Goal: Task Accomplishment & Management: Complete application form

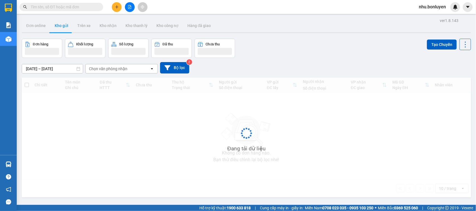
click at [67, 5] on input "text" at bounding box center [64, 7] width 66 height 6
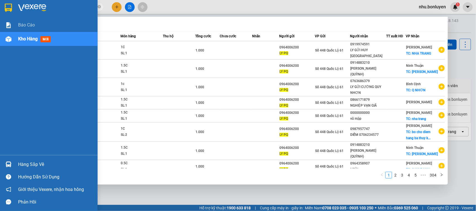
drag, startPoint x: 16, startPoint y: 2, endPoint x: 26, endPoint y: 2, distance: 10.9
click at [3, 0] on html "Kết quả tìm kiếm ( 3037 ) Bộ lọc Mã ĐH Trạng thái Món hàng Thu hộ Tổng cước Chư…" at bounding box center [238, 105] width 476 height 211
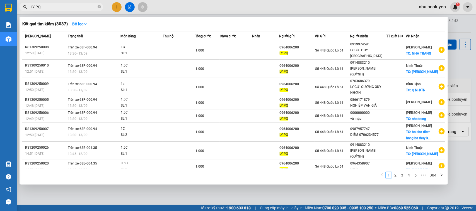
type input "LY PQ"
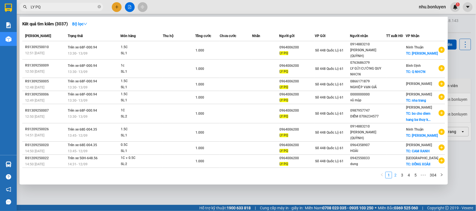
click at [394, 172] on li "2" at bounding box center [395, 175] width 7 height 7
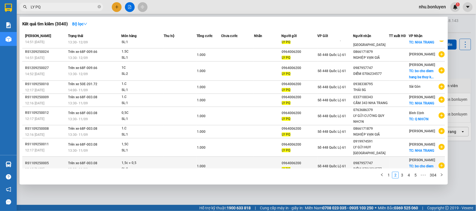
scroll to position [35, 0]
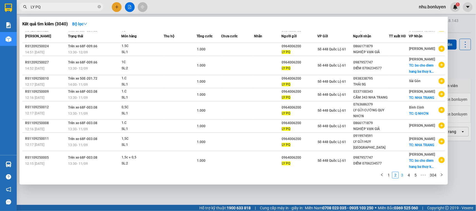
click at [401, 177] on link "3" at bounding box center [402, 175] width 6 height 6
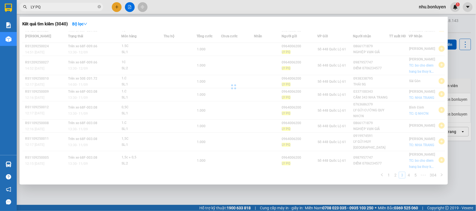
scroll to position [24, 0]
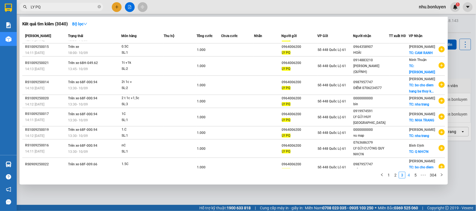
click at [407, 177] on link "4" at bounding box center [409, 175] width 6 height 6
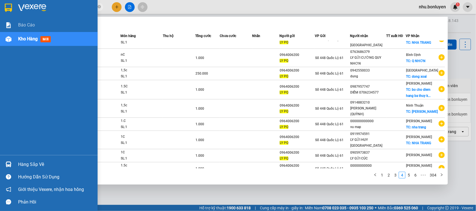
click at [3, 23] on div "Báo cáo" at bounding box center [49, 25] width 98 height 14
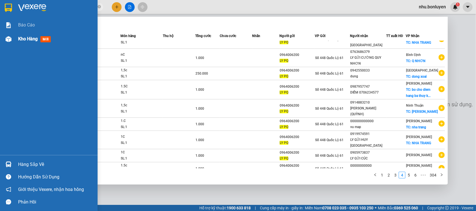
click at [9, 39] on img at bounding box center [9, 39] width 6 height 6
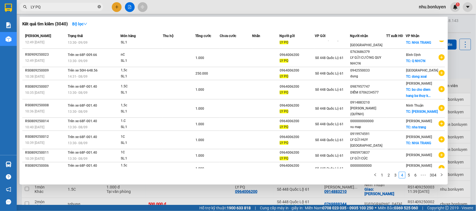
click at [98, 6] on icon "close-circle" at bounding box center [99, 6] width 3 height 3
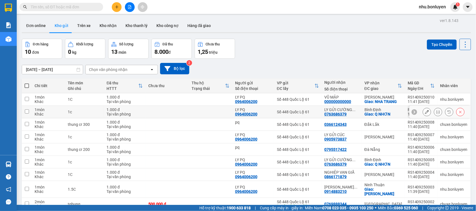
click at [423, 113] on button at bounding box center [427, 112] width 8 height 10
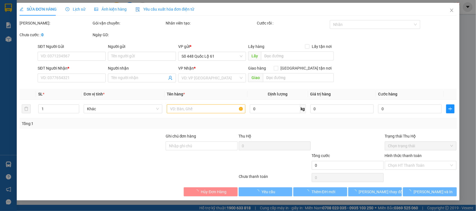
type input "0964006200"
type input "LY PQ"
type input "0763686379"
type input "LY GỬI CƯỜNG QUY NHƠN"
checkbox input "true"
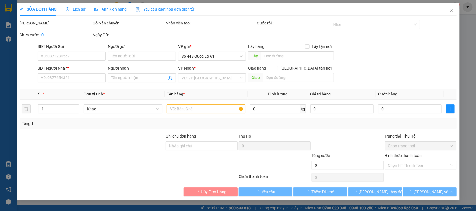
type input "Q NHƠN"
type input "1.000"
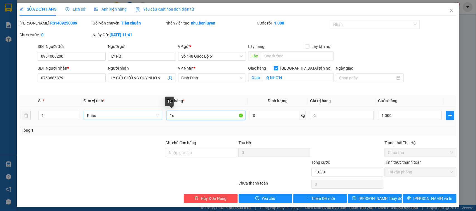
drag, startPoint x: 182, startPoint y: 112, endPoint x: 158, endPoint y: 113, distance: 24.3
click at [159, 113] on tr "1 Khác 1c 0 kg 0 1.000" at bounding box center [238, 115] width 437 height 19
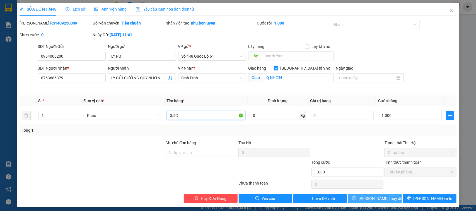
type input "0.5C"
click at [389, 201] on button "Lưu thay đổi" at bounding box center [375, 198] width 54 height 9
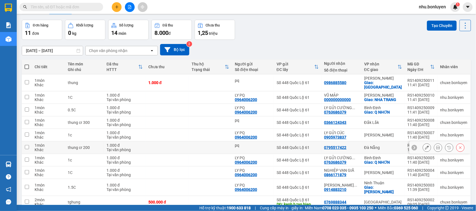
scroll to position [37, 0]
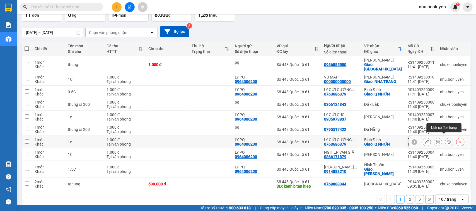
click at [458, 140] on icon at bounding box center [460, 142] width 4 height 4
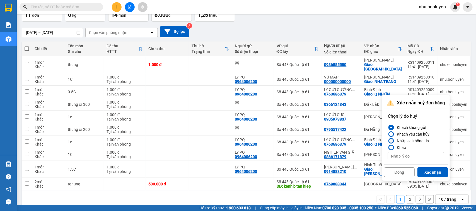
click at [403, 139] on div "Nhập sai thông tin" at bounding box center [411, 141] width 34 height 7
click at [388, 141] on input "Nhập sai thông tin" at bounding box center [388, 141] width 0 height 0
click at [430, 172] on button "Xác nhận" at bounding box center [432, 173] width 31 height 10
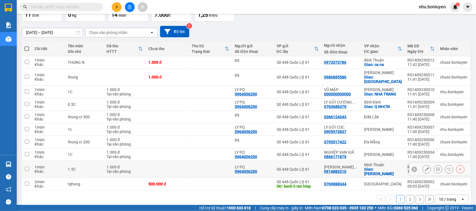
click at [148, 166] on td at bounding box center [167, 169] width 43 height 17
checkbox input "true"
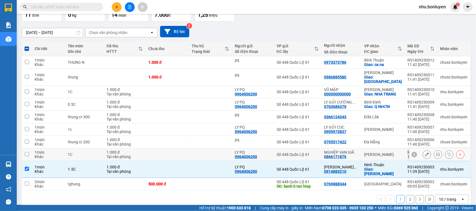
click at [166, 155] on td at bounding box center [167, 155] width 43 height 13
checkbox input "true"
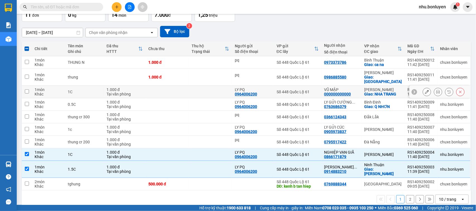
click at [211, 90] on td at bounding box center [210, 92] width 43 height 13
checkbox input "true"
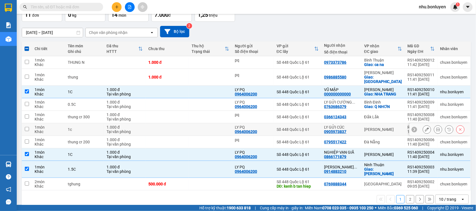
click at [215, 124] on td at bounding box center [210, 129] width 43 height 13
checkbox input "true"
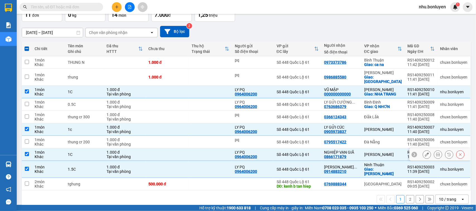
click at [215, 149] on td at bounding box center [210, 155] width 43 height 13
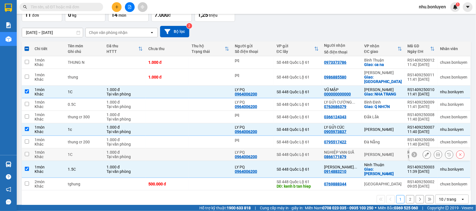
click at [216, 156] on td at bounding box center [210, 155] width 43 height 13
checkbox input "true"
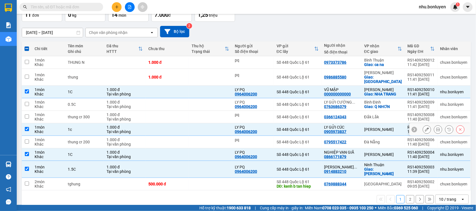
click at [215, 130] on td at bounding box center [210, 129] width 43 height 13
checkbox input "false"
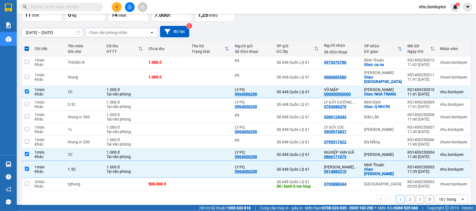
click at [82, 1] on div "Kết quả tìm kiếm ( 3040 ) Bộ lọc Mã ĐH Trạng thái Món hàng Thu hộ Tổng cước Chư…" at bounding box center [238, 7] width 476 height 14
click at [67, 6] on input "text" at bounding box center [64, 7] width 66 height 6
paste input "LY PQ"
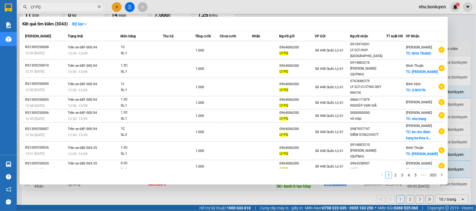
type input "LY PQ"
click at [101, 6] on icon "close-circle" at bounding box center [99, 6] width 3 height 3
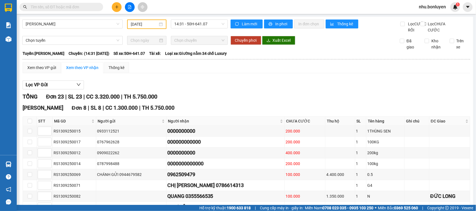
drag, startPoint x: 119, startPoint y: 2, endPoint x: 116, endPoint y: 4, distance: 3.8
click at [118, 2] on div "Kết quả tìm kiếm ( 0 ) Bộ lọc No Data nhu.bonluyen 1" at bounding box center [238, 7] width 476 height 14
click at [116, 4] on button at bounding box center [117, 7] width 10 height 10
click at [139, 22] on div "Tạo đơn hàng" at bounding box center [139, 21] width 24 height 6
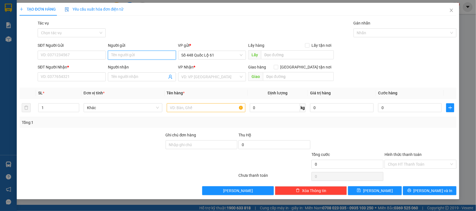
click at [142, 55] on input "Người gửi" at bounding box center [142, 55] width 68 height 9
paste input "LY PQ"
type input "LY PQ"
click at [131, 62] on div "LY PQ - 0964006200" at bounding box center [142, 66] width 68 height 9
type input "0964006200"
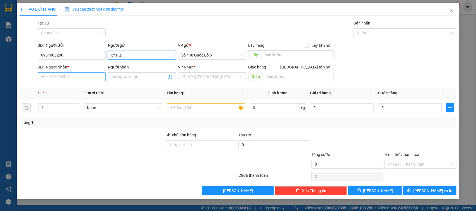
type input "LY PQ"
click at [80, 77] on input "SĐT Người Nhận *" at bounding box center [72, 76] width 68 height 9
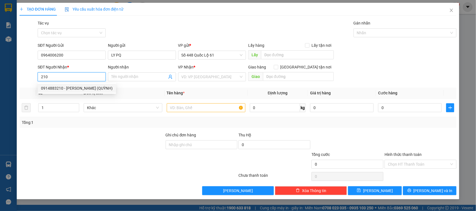
click at [80, 88] on div "0914883210 - PHAN RANG (QUỲNH)" at bounding box center [77, 88] width 72 height 6
type input "0914883210"
type input "PHAN RANG (QUỲNH)"
checkbox input "true"
type input "[PERSON_NAME]"
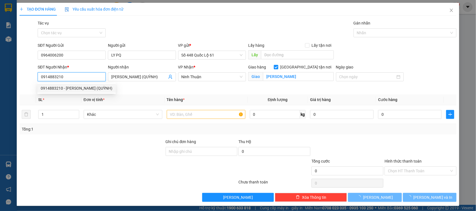
type input "1.000"
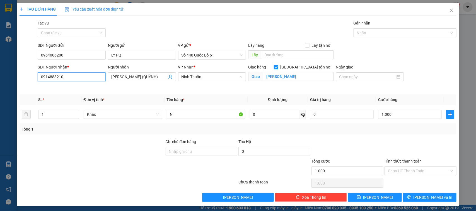
type input "0914883210"
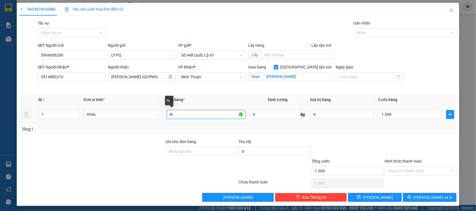
click at [186, 113] on input "N" at bounding box center [206, 114] width 79 height 9
type input "1.5C"
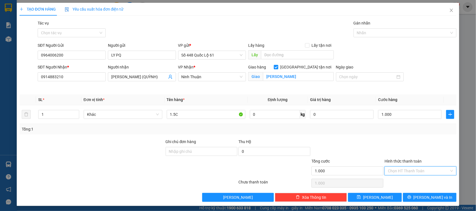
click at [396, 172] on input "Hình thức thanh toán" at bounding box center [418, 171] width 61 height 8
click at [392, 180] on div "Tại văn phòng" at bounding box center [416, 183] width 64 height 6
type input "0"
click at [378, 197] on button "Lưu" at bounding box center [375, 197] width 54 height 9
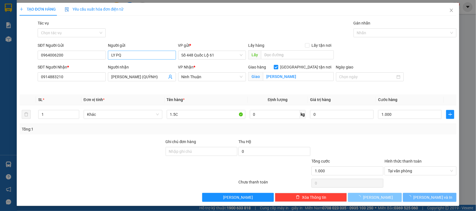
checkbox input "false"
type input "0"
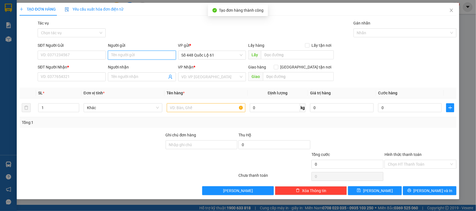
click at [123, 55] on input "Người gửi" at bounding box center [142, 55] width 68 height 9
click at [119, 67] on div "LY PQ - 0964006200" at bounding box center [141, 67] width 61 height 6
type input "0964006200"
type input "LY PQ"
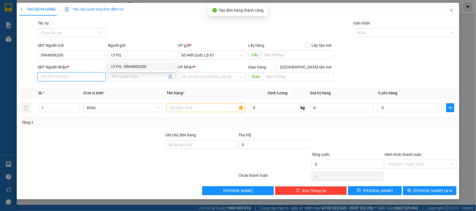
click at [86, 77] on input "SĐT Người Nhận *" at bounding box center [72, 76] width 68 height 9
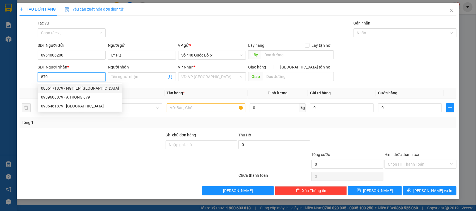
click at [84, 88] on div "0866171879 - NGHIỆP VẠN GIÃ" at bounding box center [80, 88] width 78 height 6
type input "0866171879"
type input "NGHIỆP VẠN GIÃ"
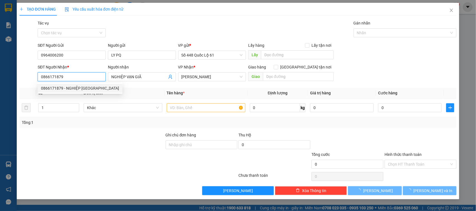
type input "1.000"
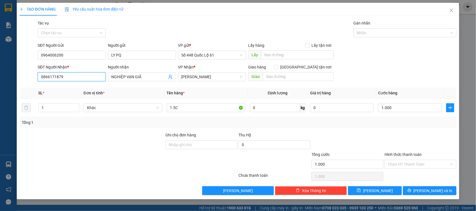
type input "0866171879"
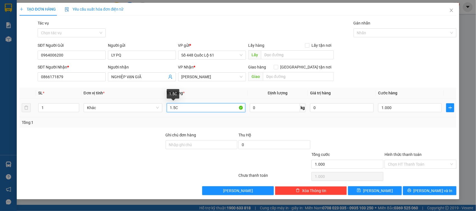
click at [176, 108] on input "1.5C" at bounding box center [206, 107] width 79 height 9
type input "1C"
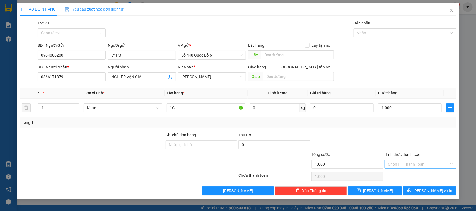
drag, startPoint x: 413, startPoint y: 162, endPoint x: 411, endPoint y: 166, distance: 4.8
click at [413, 162] on input "Hình thức thanh toán" at bounding box center [418, 164] width 61 height 8
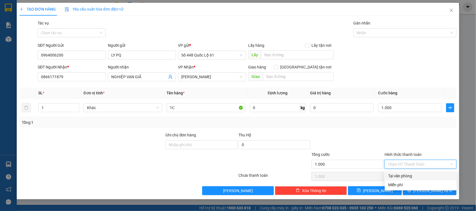
click at [402, 175] on div "Tại văn phòng" at bounding box center [420, 176] width 65 height 6
type input "0"
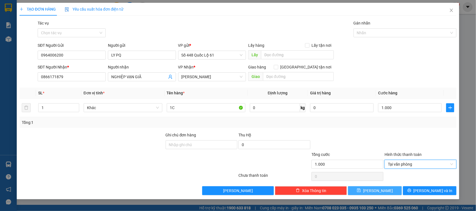
click at [381, 191] on button "Lưu" at bounding box center [375, 190] width 54 height 9
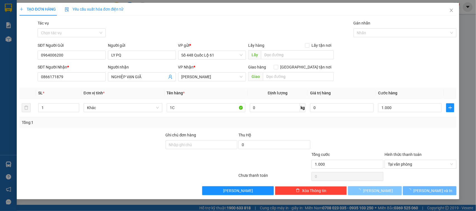
type input "0"
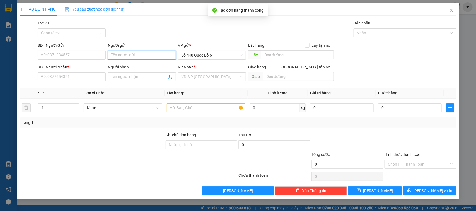
click at [147, 57] on input "Người gửi" at bounding box center [142, 55] width 68 height 9
click at [134, 65] on div "LY PQ - 0964006200" at bounding box center [141, 67] width 61 height 6
type input "0964006200"
type input "LY PQ"
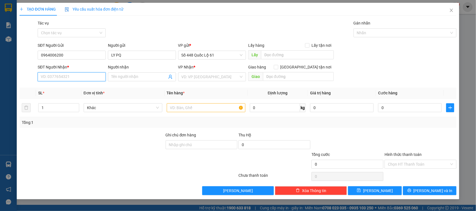
click at [79, 77] on input "SĐT Người Nhận *" at bounding box center [72, 76] width 68 height 9
click at [73, 88] on div "0763686379 - LY GỬI CƯỜNG QUY NHƠN" at bounding box center [78, 88] width 74 height 6
type input "0763686379"
type input "LY GỬI CƯỜNG QUY NHƠN"
checkbox input "true"
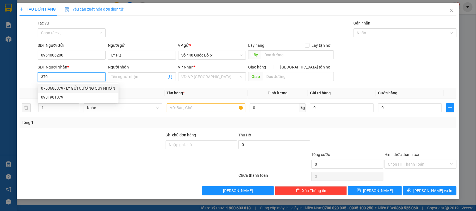
type input "Q NHƠN"
type input "1.000"
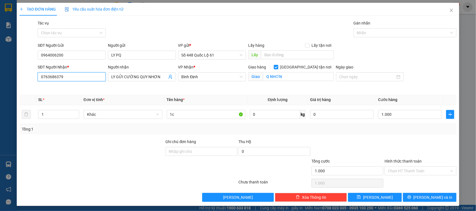
type input "0763686379"
drag, startPoint x: 389, startPoint y: 169, endPoint x: 389, endPoint y: 177, distance: 8.1
click at [390, 169] on input "Hình thức thanh toán" at bounding box center [418, 171] width 61 height 8
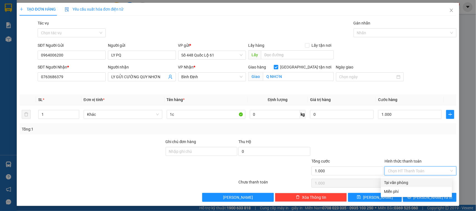
click at [387, 180] on div "Tại văn phòng" at bounding box center [416, 183] width 64 height 6
type input "0"
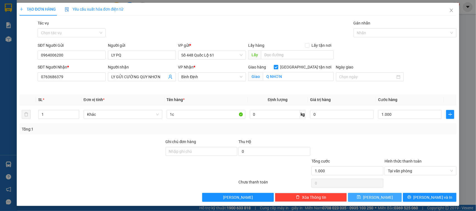
click at [377, 197] on span "Lưu" at bounding box center [378, 198] width 30 height 6
checkbox input "false"
type input "0"
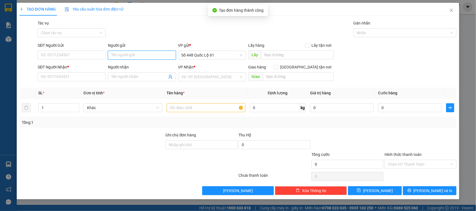
click at [133, 56] on input "Người gửi" at bounding box center [142, 55] width 68 height 9
click at [134, 66] on div "LY PQ - 0964006200" at bounding box center [141, 67] width 61 height 6
type input "0964006200"
type input "LY PQ"
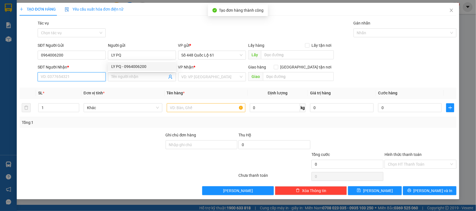
click at [84, 78] on input "SĐT Người Nhận *" at bounding box center [72, 76] width 68 height 9
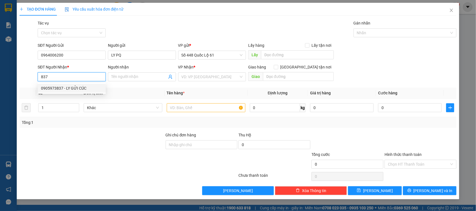
click at [64, 91] on div "0905973837 - LY GỬI CÚC" at bounding box center [71, 88] width 61 height 6
type input "0905973837"
type input "LY GỬI CÚC"
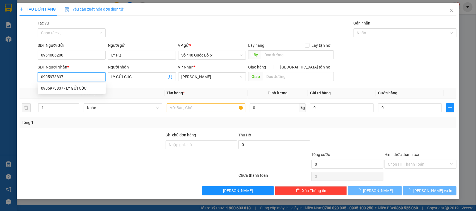
type input "1.000"
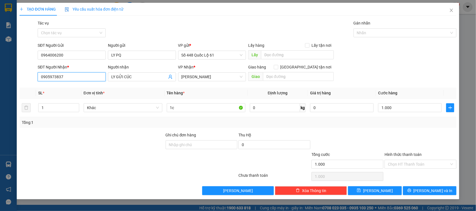
type input "0905973837"
click at [403, 169] on div "Hình thức thanh toán Chọn HT Thanh Toán" at bounding box center [420, 162] width 72 height 20
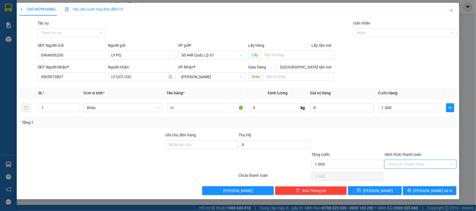
drag, startPoint x: 399, startPoint y: 168, endPoint x: 394, endPoint y: 177, distance: 10.7
click at [399, 171] on div "Transit Pickup Surcharge Ids Transit Deliver Surcharge Ids Transit Deliver Surc…" at bounding box center [238, 107] width 437 height 175
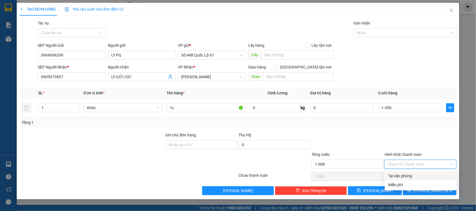
click at [394, 178] on div "Tại văn phòng" at bounding box center [420, 176] width 65 height 6
type input "0"
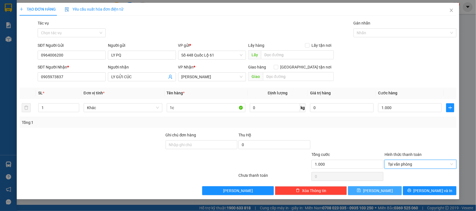
click at [380, 189] on span "Lưu" at bounding box center [378, 191] width 30 height 6
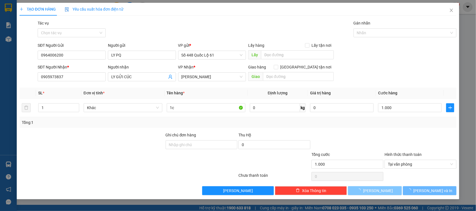
type input "0"
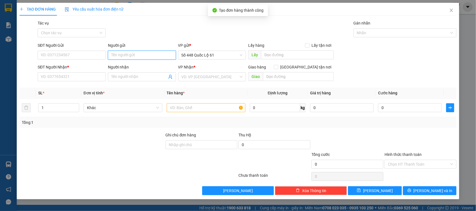
click at [129, 59] on input "Người gửi" at bounding box center [142, 55] width 68 height 9
drag, startPoint x: 128, startPoint y: 65, endPoint x: 96, endPoint y: 74, distance: 33.1
click at [128, 65] on div "LY PQ - 0964006200" at bounding box center [141, 67] width 61 height 6
type input "0964006200"
type input "LY PQ"
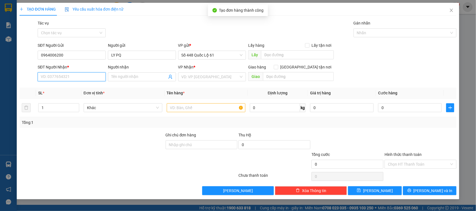
click at [95, 75] on input "SĐT Người Nhận *" at bounding box center [72, 76] width 68 height 9
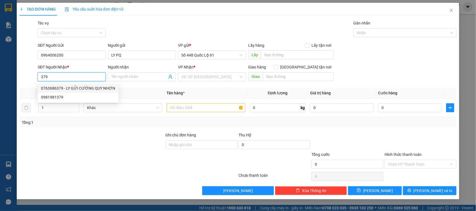
click at [84, 89] on div "0763686379 - LY GỬI CƯỜNG QUY NHƠN" at bounding box center [78, 88] width 74 height 6
type input "0763686379"
type input "LY GỬI CƯỜNG QUY NHƠN"
checkbox input "true"
type input "Q NHƠN"
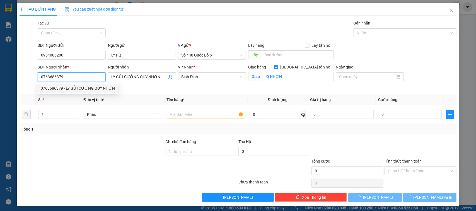
type input "1.000"
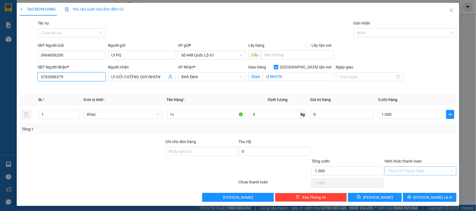
type input "0763686379"
drag, startPoint x: 420, startPoint y: 170, endPoint x: 404, endPoint y: 182, distance: 19.7
click at [420, 171] on input "Hình thức thanh toán" at bounding box center [418, 171] width 61 height 8
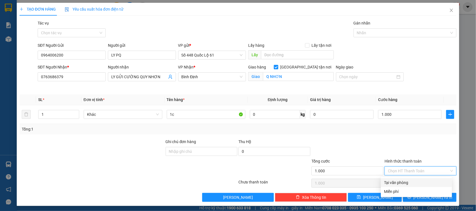
drag, startPoint x: 403, startPoint y: 182, endPoint x: 374, endPoint y: 195, distance: 32.2
click at [403, 181] on div "Tại văn phòng" at bounding box center [416, 183] width 64 height 6
type input "0"
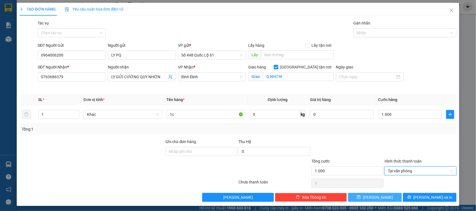
drag, startPoint x: 374, startPoint y: 195, endPoint x: 372, endPoint y: 190, distance: 5.2
click at [374, 195] on button "Lưu" at bounding box center [375, 197] width 54 height 9
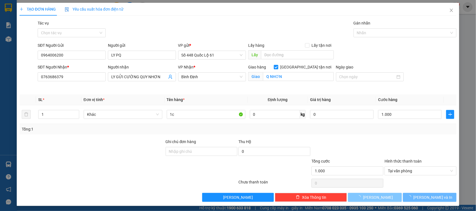
checkbox input "false"
type input "0"
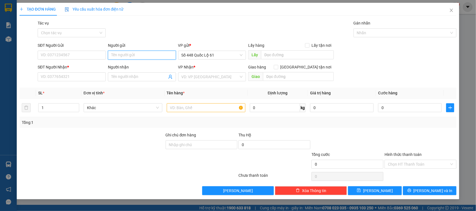
click at [116, 53] on input "Người gửi" at bounding box center [142, 55] width 68 height 9
click at [123, 66] on div "LY PQ - 0964006200" at bounding box center [141, 67] width 61 height 6
type input "0964006200"
type input "LY PQ"
click at [91, 74] on input "SĐT Người Nhận *" at bounding box center [72, 76] width 68 height 9
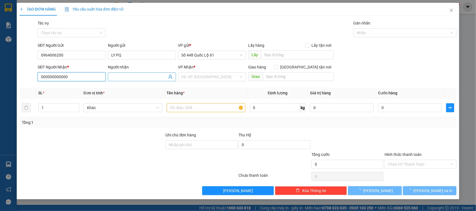
type input "000000000000"
click at [122, 78] on input "Người nhận" at bounding box center [139, 77] width 56 height 6
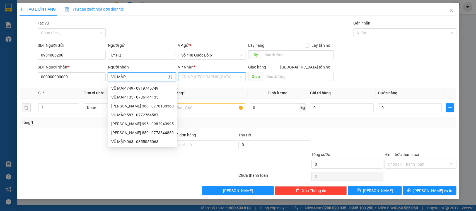
type input "VŨ MẬP"
click at [194, 74] on input "search" at bounding box center [209, 77] width 57 height 8
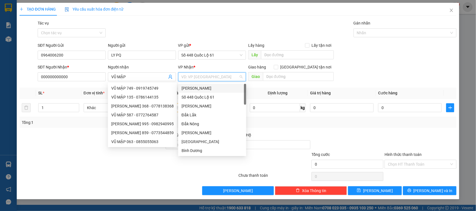
type input "J"
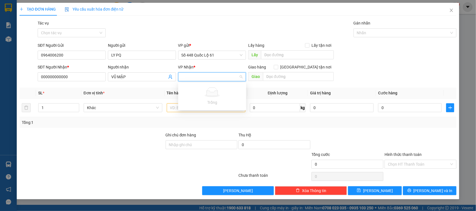
type input "K"
click at [188, 119] on div "[PERSON_NAME]" at bounding box center [212, 115] width 68 height 9
drag, startPoint x: 284, startPoint y: 80, endPoint x: 291, endPoint y: 78, distance: 7.1
click at [286, 79] on input "text" at bounding box center [298, 76] width 71 height 9
click at [278, 67] on span at bounding box center [276, 67] width 4 height 4
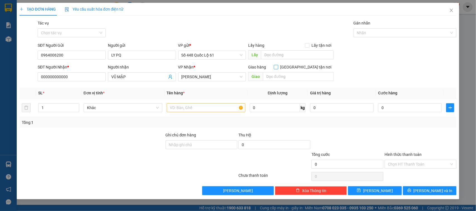
click at [278, 67] on input "Giao tận nơi" at bounding box center [276, 67] width 4 height 4
checkbox input "true"
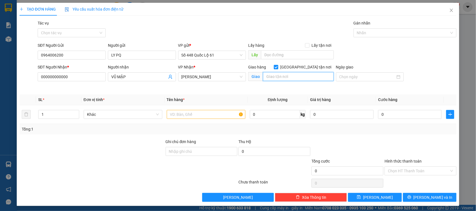
click at [297, 76] on input "text" at bounding box center [298, 76] width 71 height 9
type input "NHA TRANG"
click at [182, 115] on input "text" at bounding box center [206, 114] width 79 height 9
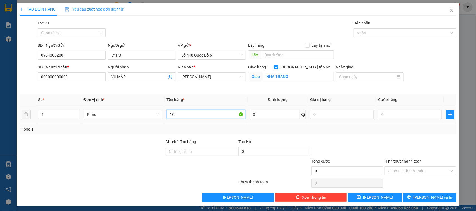
type input "1C"
click at [392, 119] on div "0" at bounding box center [410, 114] width 64 height 11
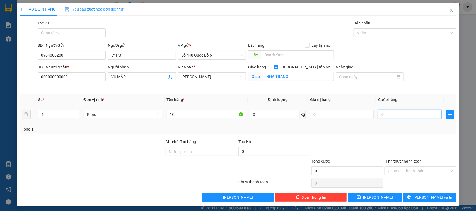
click at [392, 119] on input "0" at bounding box center [410, 114] width 64 height 9
type input "1"
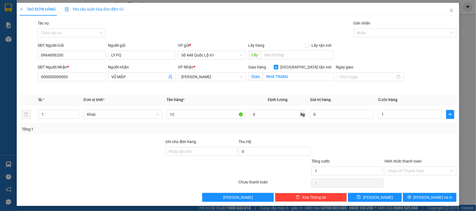
click at [411, 146] on div at bounding box center [420, 149] width 73 height 20
type input "1.000"
drag, startPoint x: 397, startPoint y: 166, endPoint x: 395, endPoint y: 169, distance: 3.6
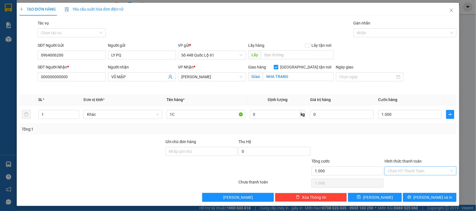
click at [396, 168] on div "Hình thức thanh toán Chọn HT Thanh Toán" at bounding box center [420, 168] width 72 height 20
drag, startPoint x: 391, startPoint y: 176, endPoint x: 389, endPoint y: 182, distance: 6.2
click at [391, 177] on div "Hình thức thanh toán Chọn HT Thanh Toán" at bounding box center [420, 168] width 72 height 20
drag, startPoint x: 401, startPoint y: 167, endPoint x: 393, endPoint y: 179, distance: 14.0
click at [400, 170] on div "Chọn HT Thanh Toán" at bounding box center [420, 171] width 72 height 9
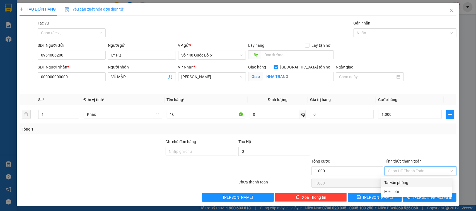
click at [391, 180] on div "Tại văn phòng" at bounding box center [416, 183] width 64 height 6
type input "0"
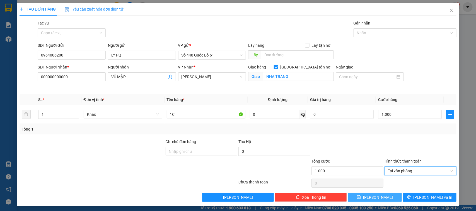
click at [376, 195] on span "Lưu" at bounding box center [378, 198] width 30 height 6
checkbox input "false"
type input "0"
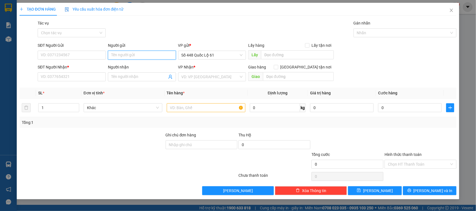
click at [115, 51] on input "Người gửi" at bounding box center [142, 55] width 68 height 9
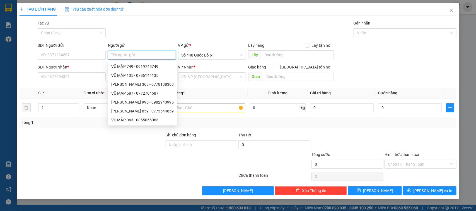
paste input "LY PQ"
type input "LY PQ"
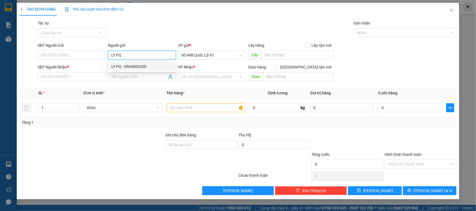
click at [125, 67] on div "LY PQ - 0964006200" at bounding box center [141, 67] width 61 height 6
type input "0964006200"
type input "LY PQ"
click at [77, 80] on input "SĐT Người Nhận *" at bounding box center [72, 76] width 68 height 9
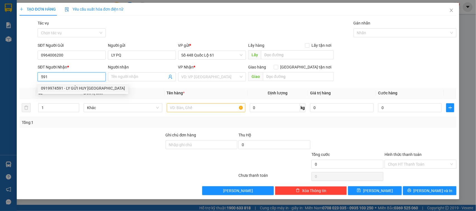
click at [69, 93] on div "0919974591 - LY GỬI HUY NHA TRANG" at bounding box center [83, 88] width 91 height 9
type input "0919974591"
type input "LY GỬI HUY NHA TRANG"
checkbox input "true"
type input "NHA TRANG"
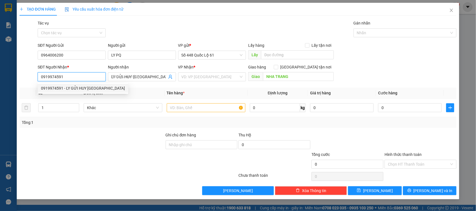
type input "1.000"
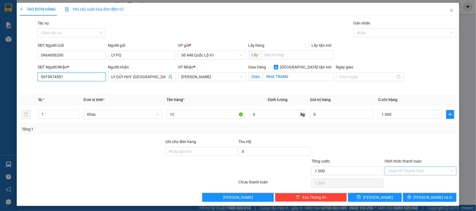
type input "0919974591"
click at [392, 173] on input "Hình thức thanh toán" at bounding box center [418, 171] width 61 height 8
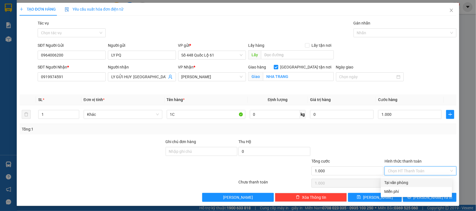
click at [390, 183] on div "Tại văn phòng" at bounding box center [416, 183] width 64 height 6
type input "0"
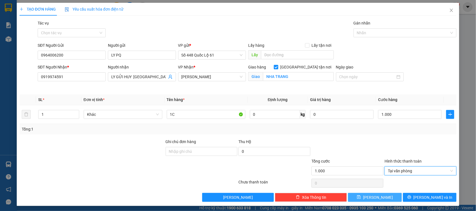
click at [379, 197] on button "Lưu" at bounding box center [375, 197] width 54 height 9
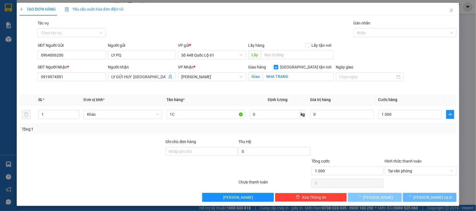
checkbox input "false"
type input "0"
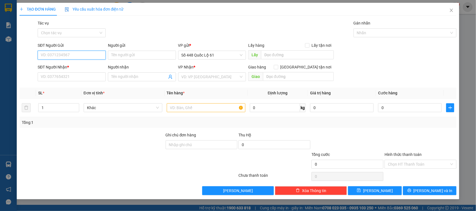
click at [66, 56] on input "SĐT Người Gửi" at bounding box center [72, 55] width 68 height 9
click at [49, 68] on div "0353688144" at bounding box center [71, 67] width 61 height 6
type input "0353688144"
type input "NHA MAN"
type input "00000000000"
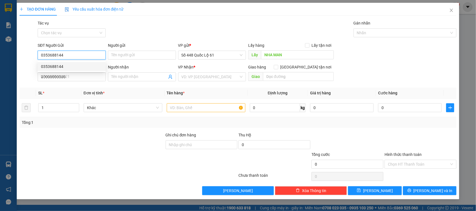
type input "200.000"
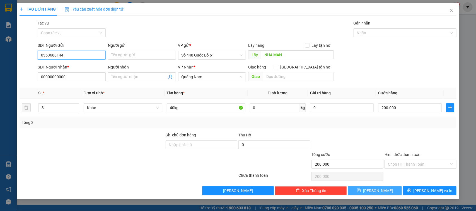
type input "0353688144"
click at [389, 190] on button "Lưu" at bounding box center [375, 190] width 54 height 9
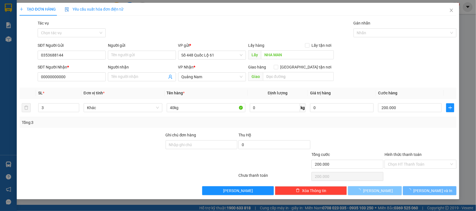
type input "0"
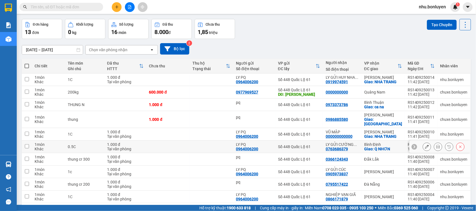
scroll to position [37, 0]
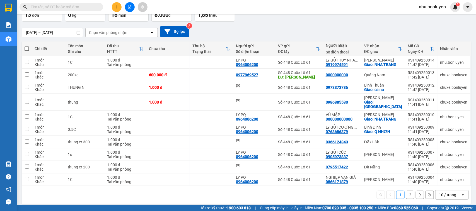
click at [460, 191] on div "open" at bounding box center [464, 195] width 8 height 9
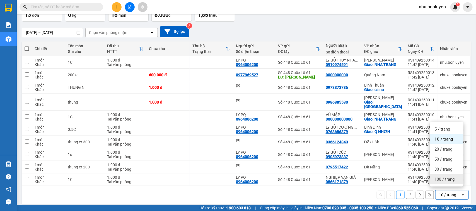
click at [446, 181] on span "100 / trang" at bounding box center [444, 180] width 20 height 6
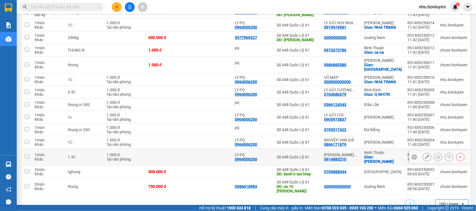
scroll to position [88, 0]
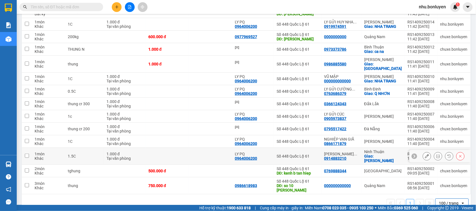
click at [293, 154] on div "Số 448 Quốc Lộ 61" at bounding box center [298, 156] width 42 height 4
checkbox input "true"
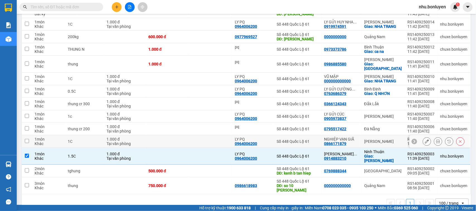
click at [296, 142] on td "Số 448 Quốc Lộ 61" at bounding box center [298, 141] width 48 height 13
checkbox input "true"
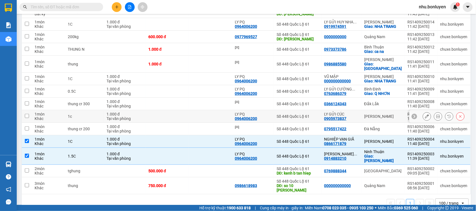
click at [290, 114] on div "Số 448 Quốc Lộ 61" at bounding box center [298, 116] width 42 height 4
checkbox input "true"
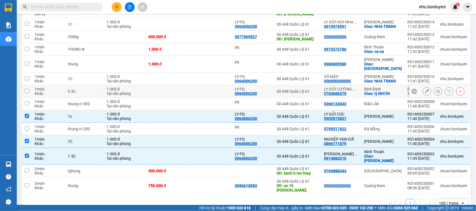
click at [297, 85] on td "Số 448 Quốc Lộ 61" at bounding box center [298, 91] width 48 height 13
checkbox input "true"
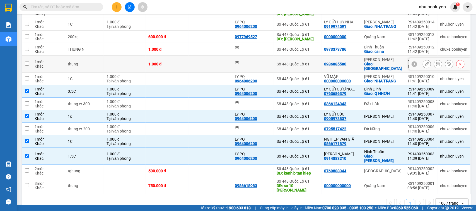
click at [296, 65] on td "Số 448 Quốc Lộ 61" at bounding box center [298, 64] width 48 height 17
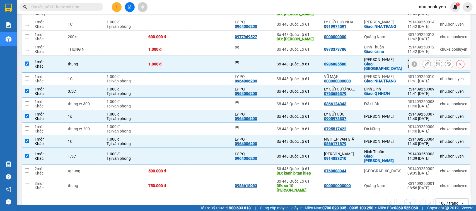
click at [301, 59] on td "Số 448 Quốc Lộ 61" at bounding box center [298, 64] width 48 height 17
checkbox input "false"
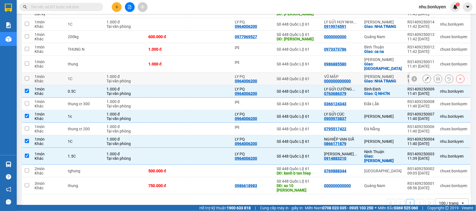
click at [152, 80] on td at bounding box center [167, 79] width 43 height 13
checkbox input "true"
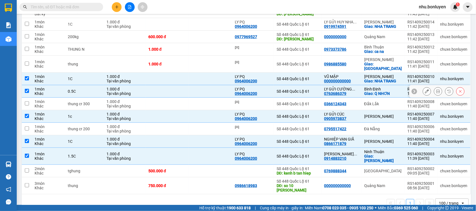
drag, startPoint x: 144, startPoint y: 91, endPoint x: 144, endPoint y: 79, distance: 11.2
click at [144, 91] on td "1.000 đ Tại văn phòng" at bounding box center [125, 91] width 42 height 13
checkbox input "false"
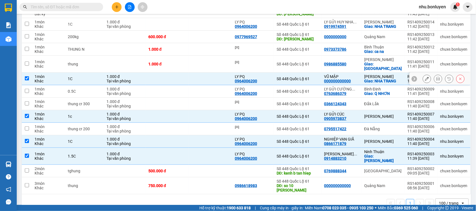
click at [143, 74] on td "1.000 đ Tại văn phòng" at bounding box center [125, 79] width 42 height 13
checkbox input "false"
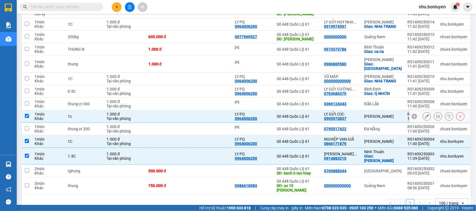
click at [145, 112] on td "1.000 đ Tại văn phòng" at bounding box center [125, 116] width 42 height 13
checkbox input "false"
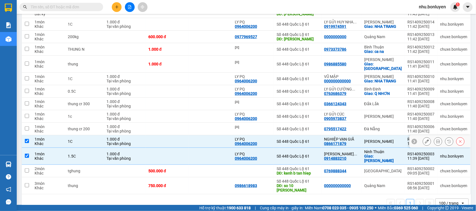
click at [147, 135] on td at bounding box center [167, 141] width 43 height 13
checkbox input "false"
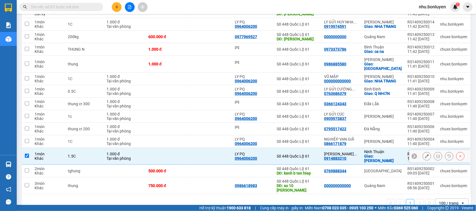
click at [148, 156] on td at bounding box center [167, 156] width 43 height 17
checkbox input "false"
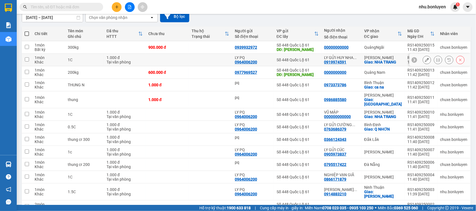
scroll to position [0, 0]
